Goal: Information Seeking & Learning: Learn about a topic

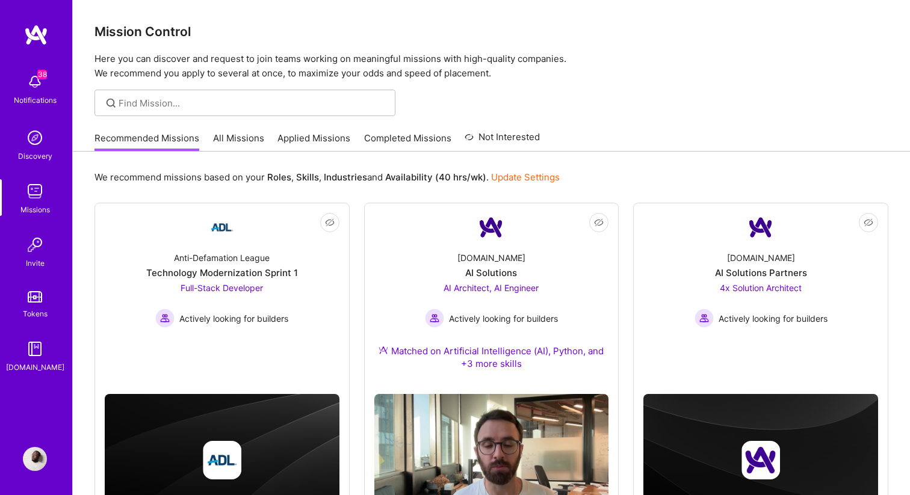
click at [37, 35] on img at bounding box center [36, 35] width 24 height 22
click at [35, 39] on img at bounding box center [36, 35] width 24 height 22
click at [43, 37] on img at bounding box center [36, 35] width 24 height 22
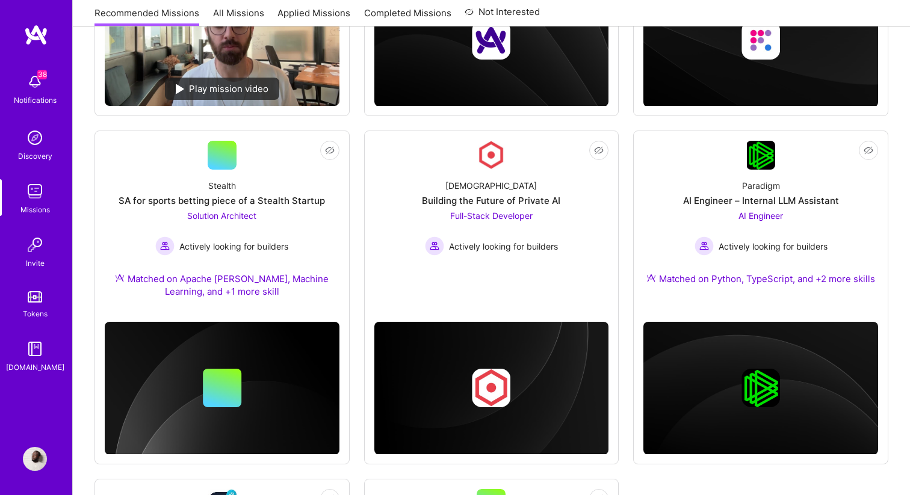
scroll to position [738, 0]
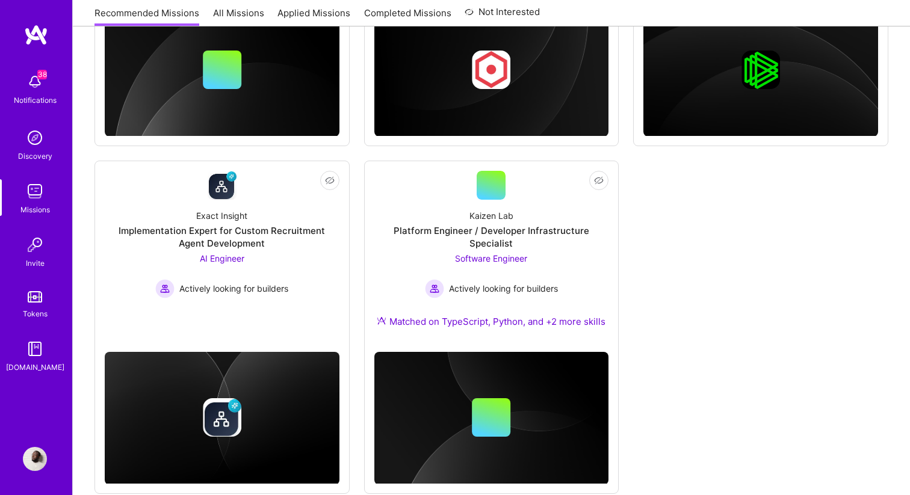
click at [558, 235] on div "Platform Engineer / Developer Infrastructure Specialist" at bounding box center [491, 236] width 235 height 25
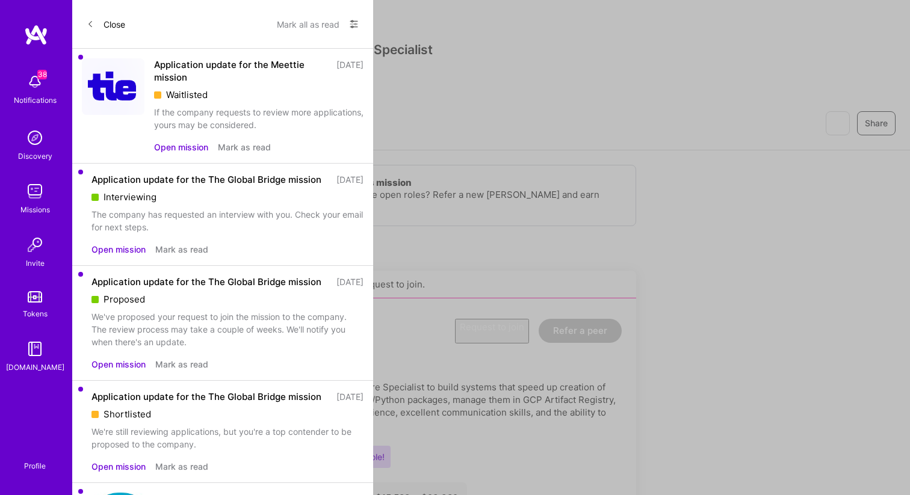
scroll to position [738, 0]
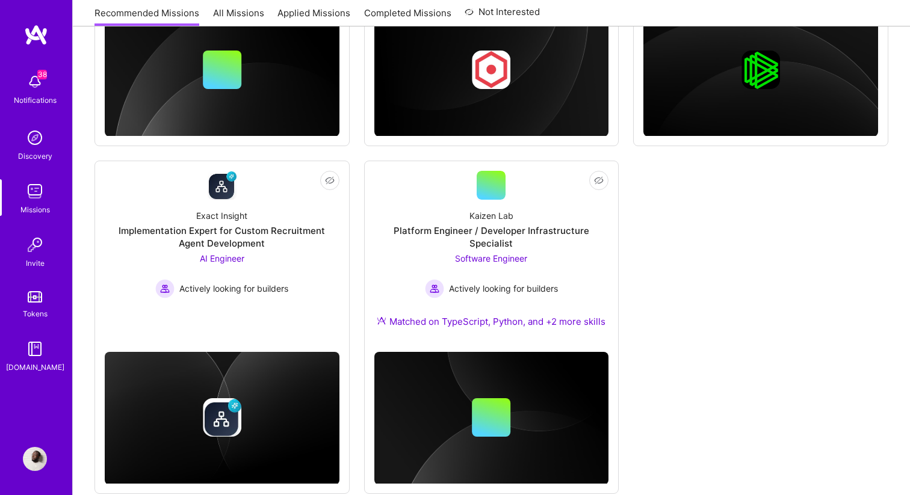
click at [501, 185] on div at bounding box center [490, 185] width 29 height 29
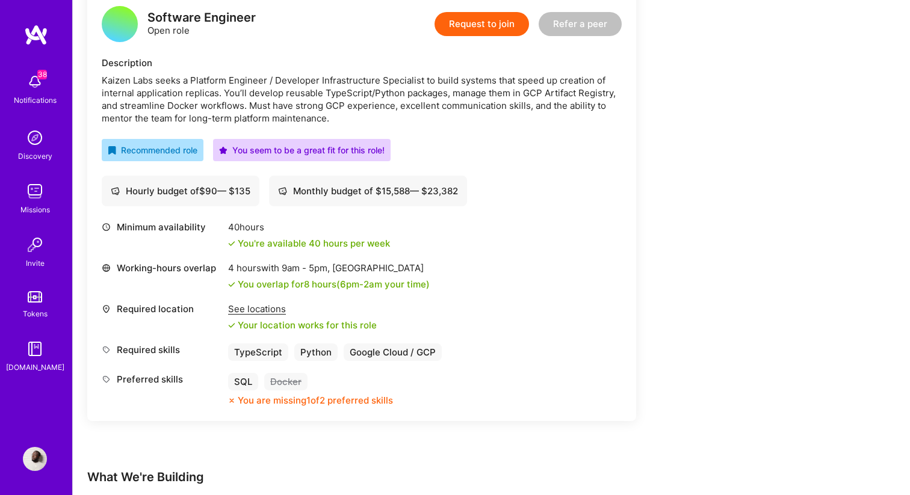
scroll to position [321, 0]
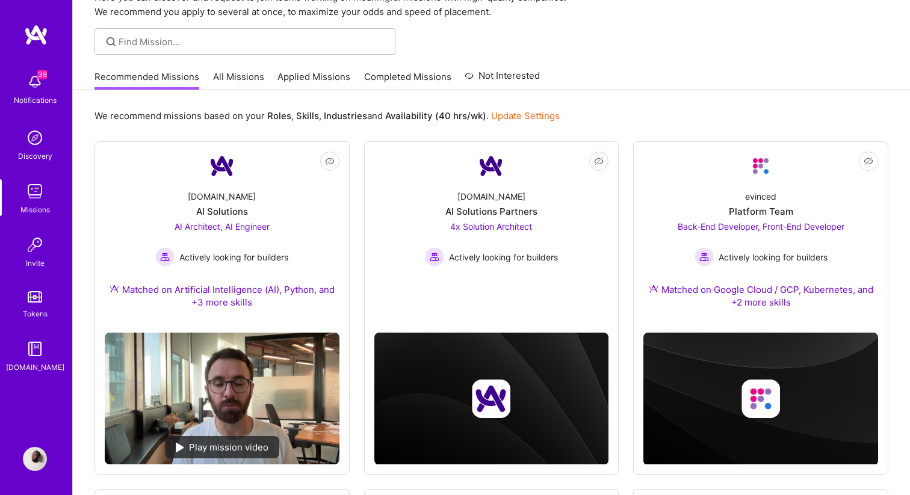
scroll to position [380, 0]
